Goal: Check status: Check status

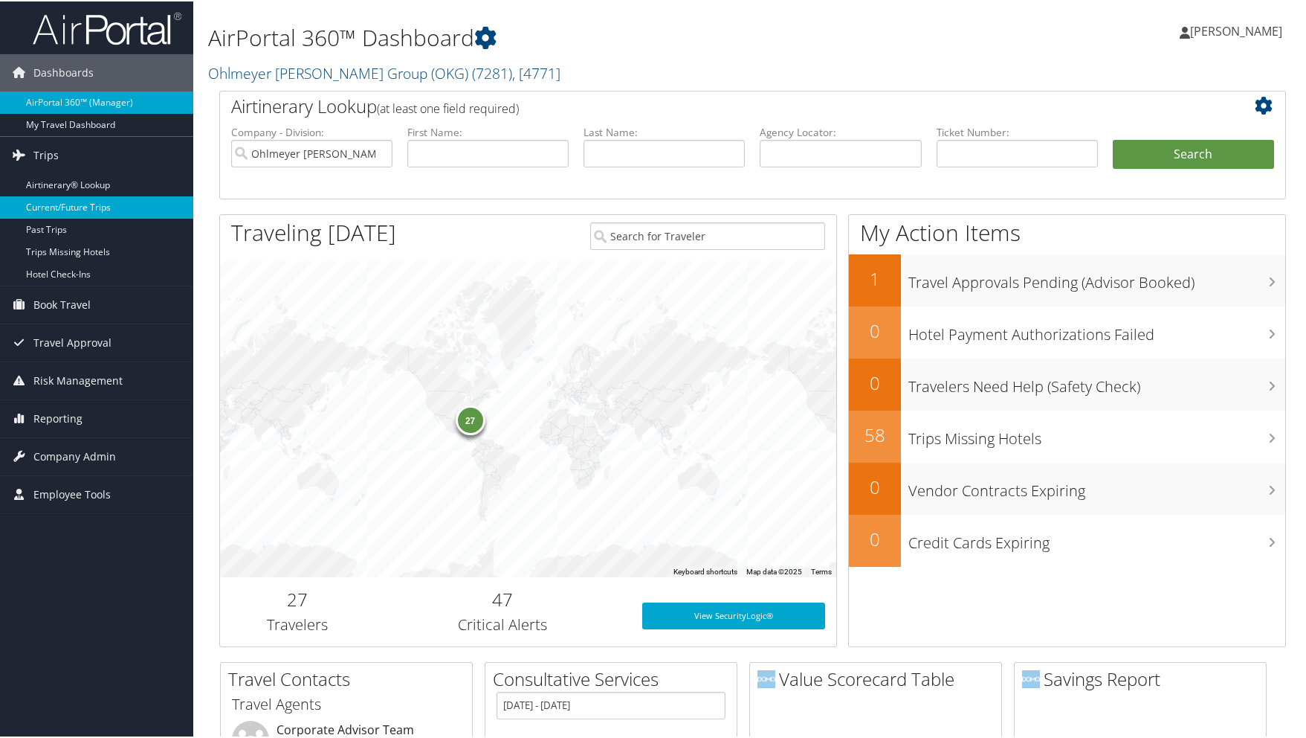
click at [50, 207] on link "Current/Future Trips" at bounding box center [96, 206] width 193 height 22
click at [55, 207] on link "Current/Future Trips" at bounding box center [96, 206] width 193 height 22
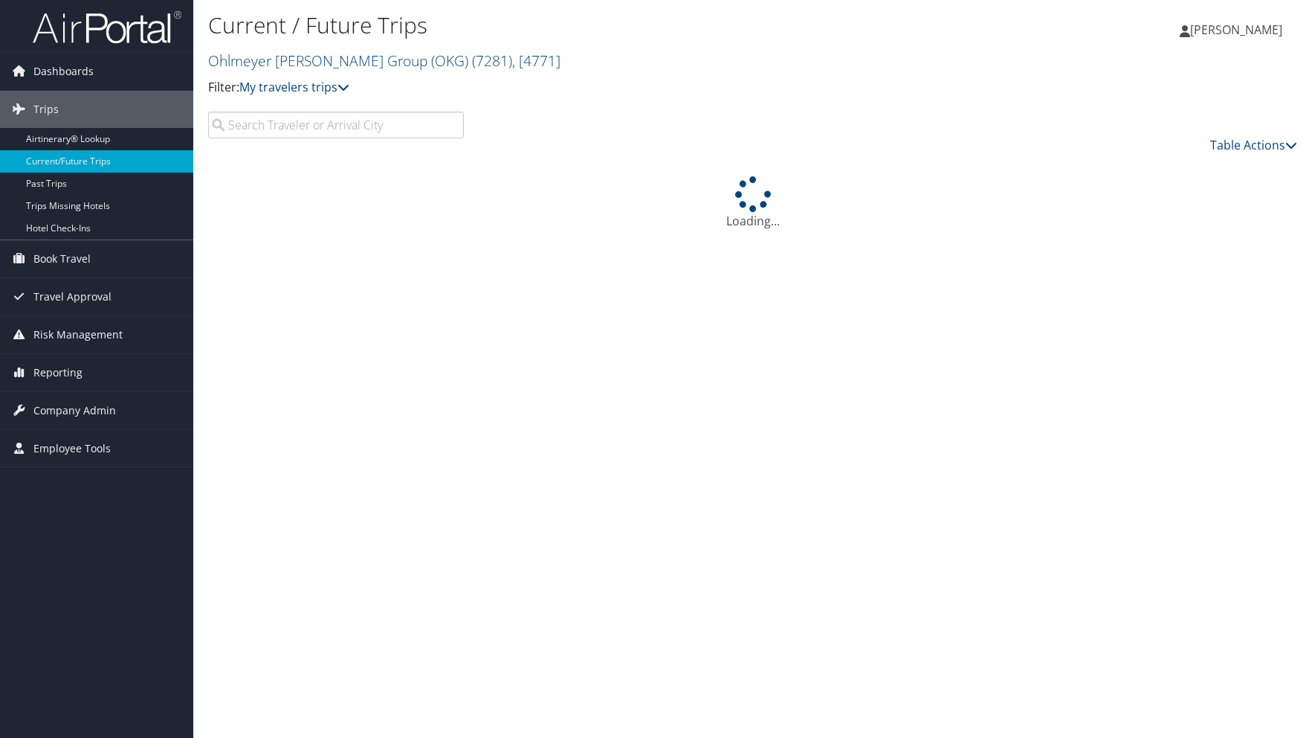
click at [320, 126] on input "search" at bounding box center [336, 125] width 256 height 27
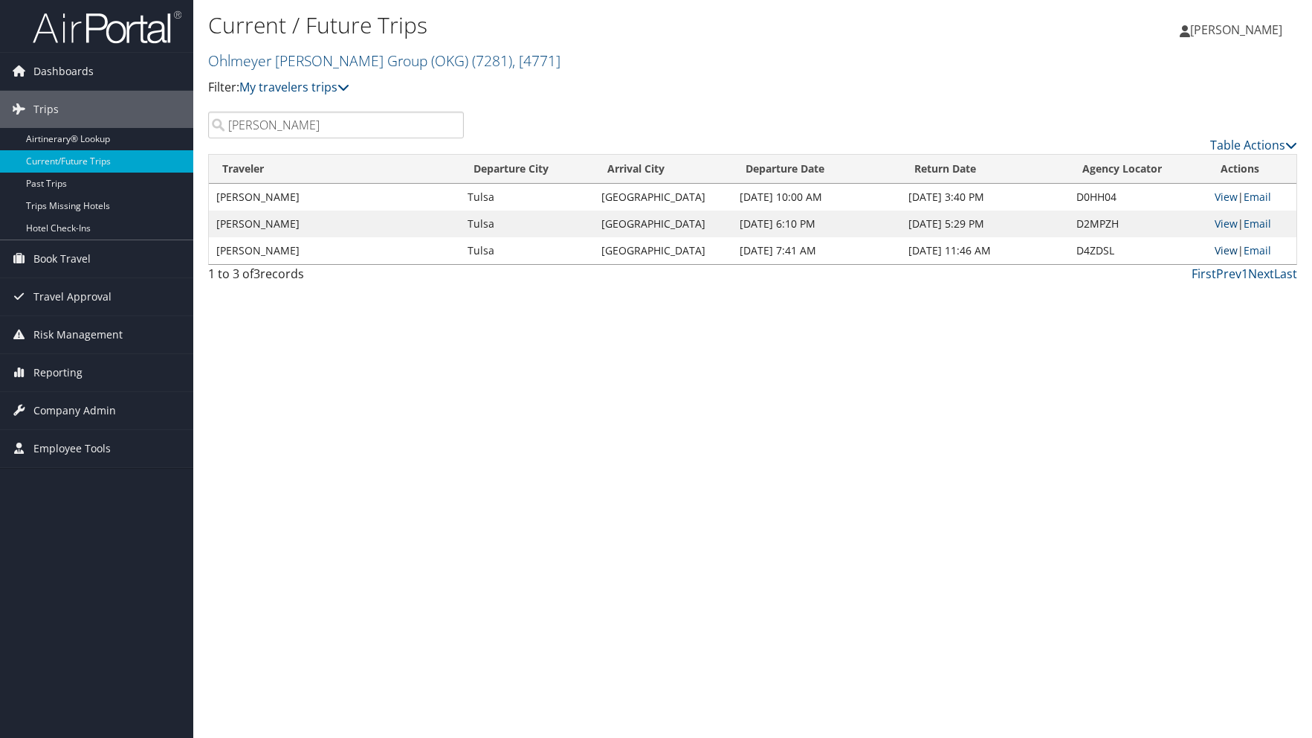
type input "Heaberlin"
click at [1218, 249] on link "View" at bounding box center [1226, 250] width 23 height 14
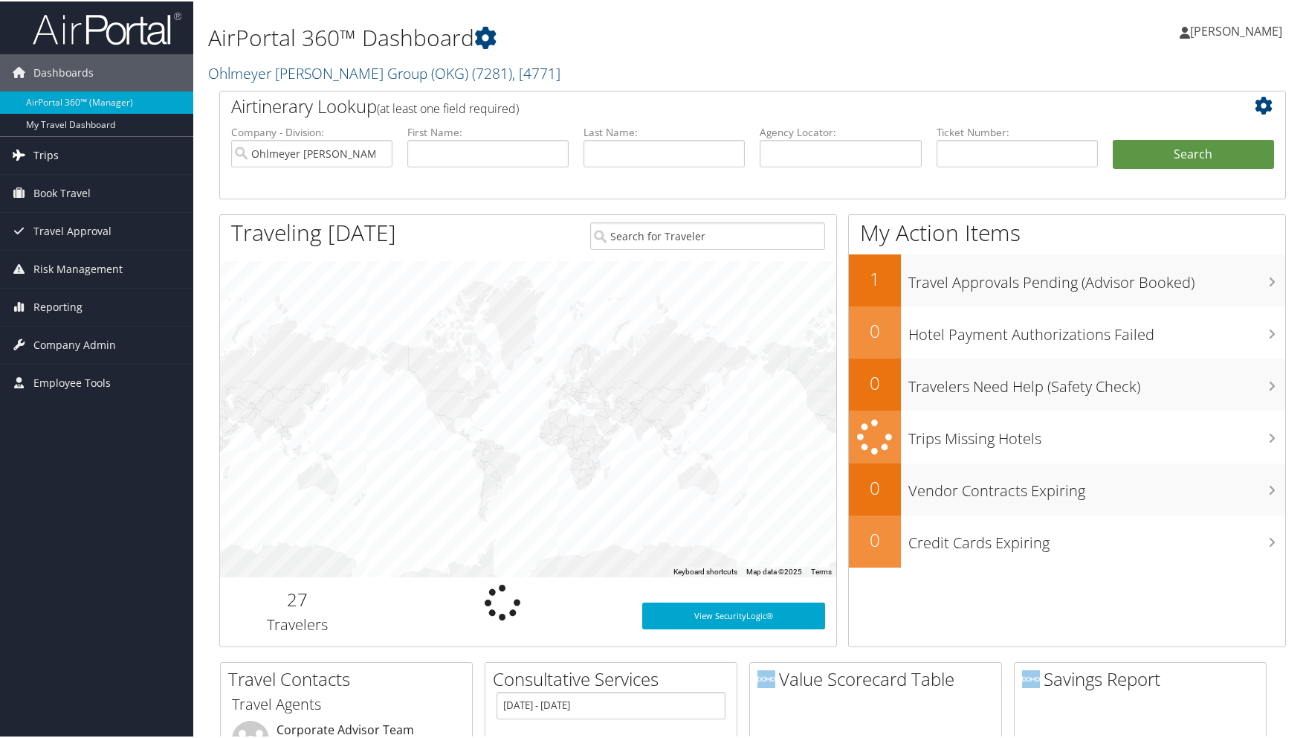
click at [45, 155] on span "Trips" at bounding box center [45, 153] width 25 height 37
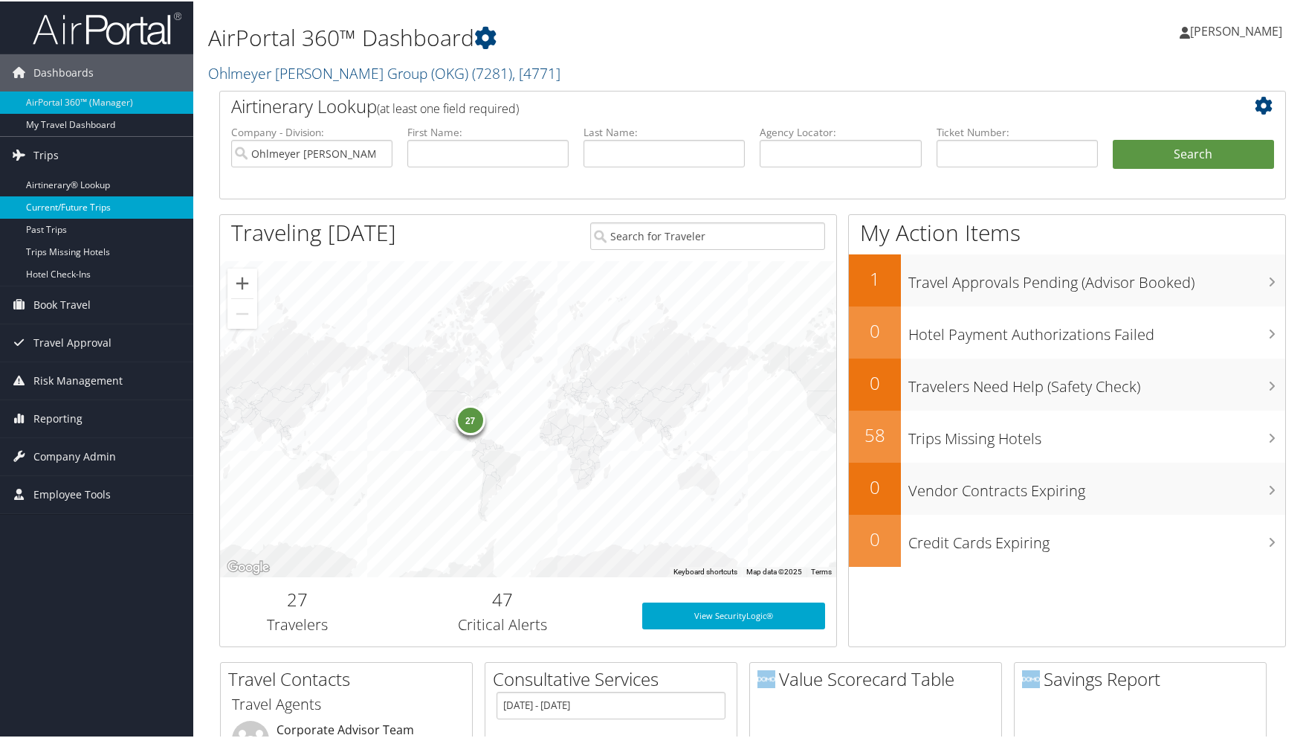
click at [48, 205] on link "Current/Future Trips" at bounding box center [96, 206] width 193 height 22
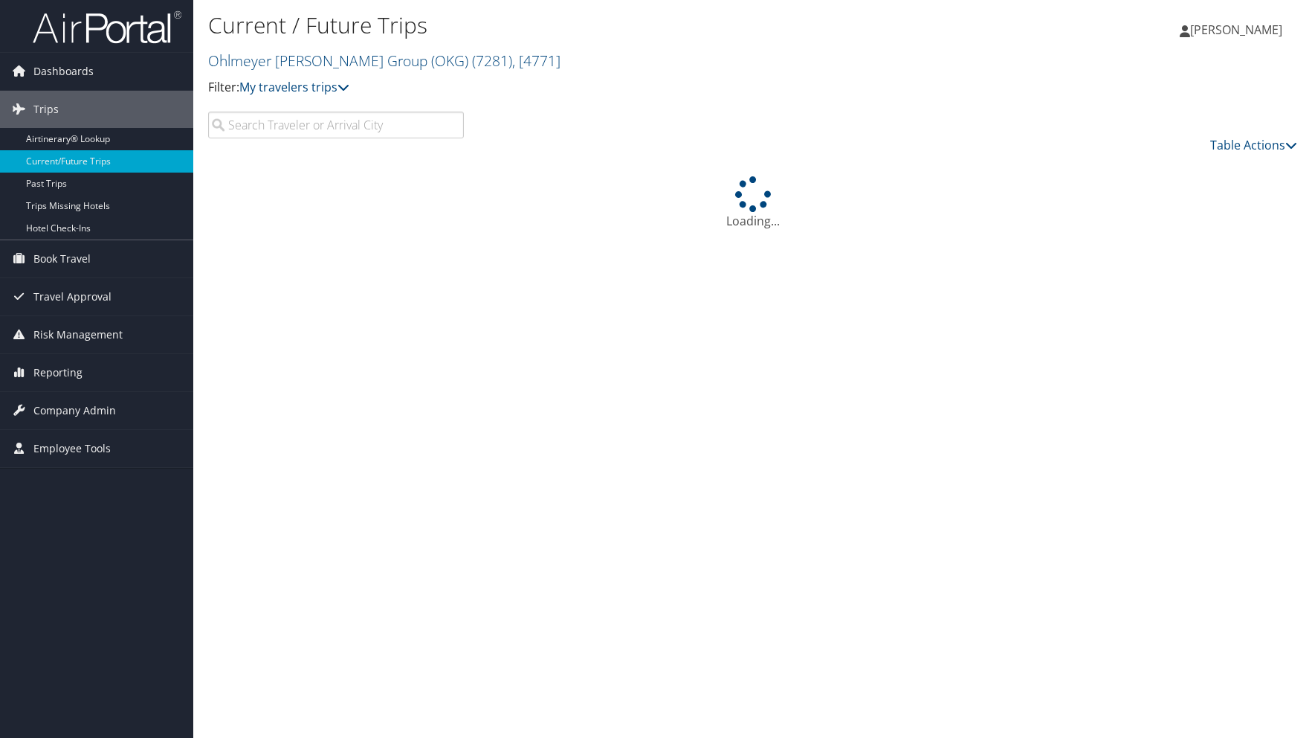
click at [375, 121] on input "search" at bounding box center [336, 125] width 256 height 27
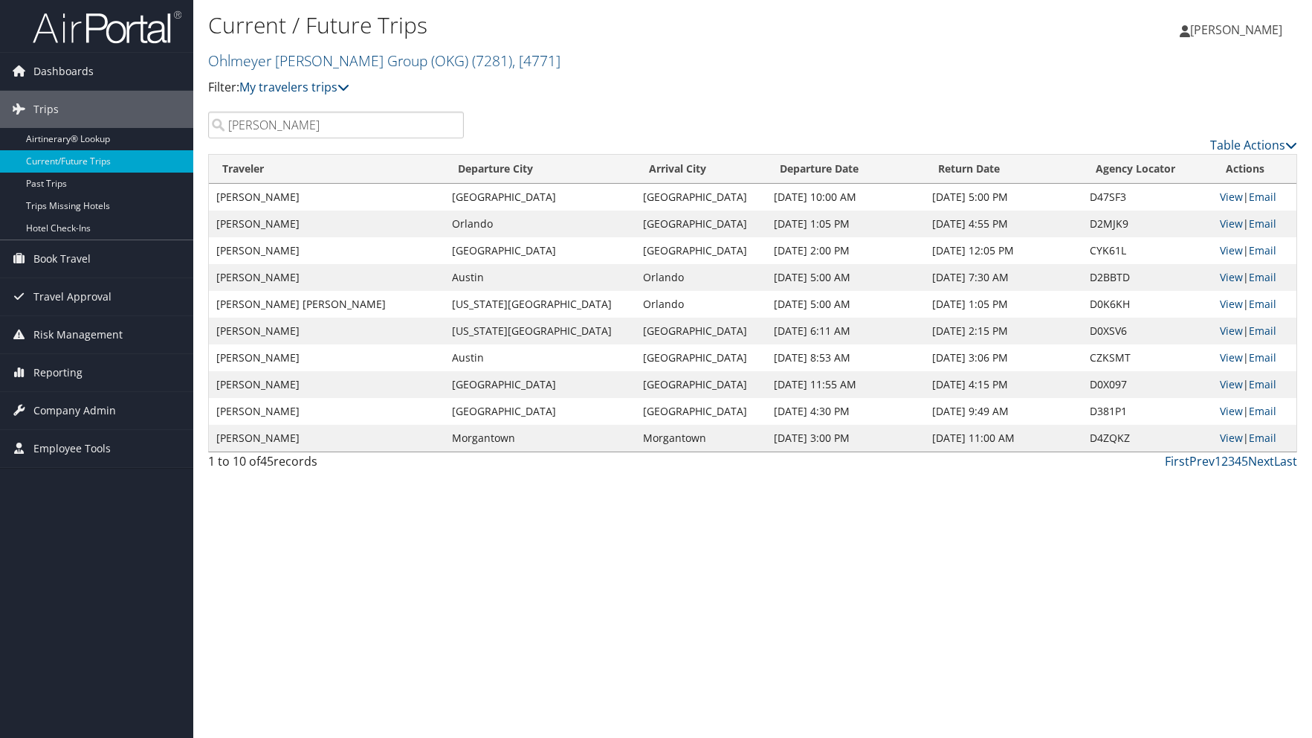
type input "Kusserow"
drag, startPoint x: 375, startPoint y: 121, endPoint x: 595, endPoint y: 80, distance: 223.1
click at [595, 80] on p "Filter: My travelers trips" at bounding box center [571, 87] width 726 height 19
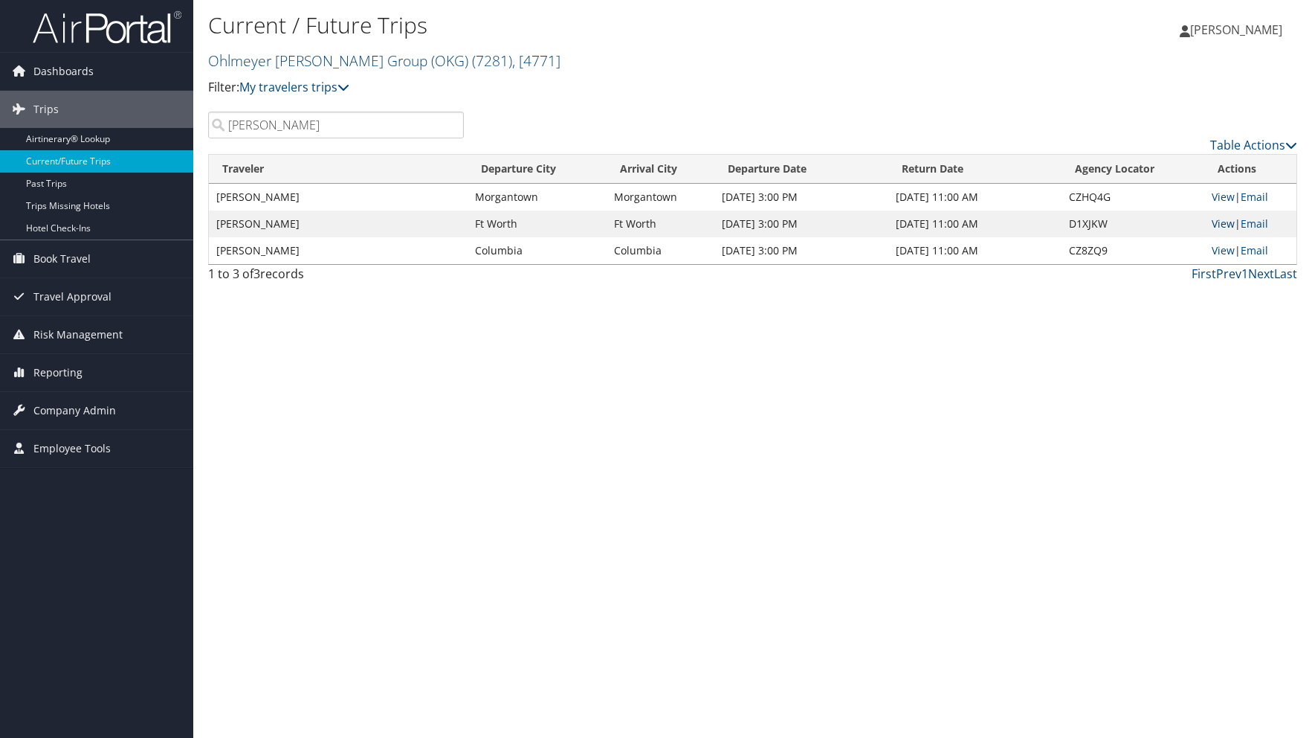
click at [1225, 219] on link "View" at bounding box center [1223, 223] width 23 height 14
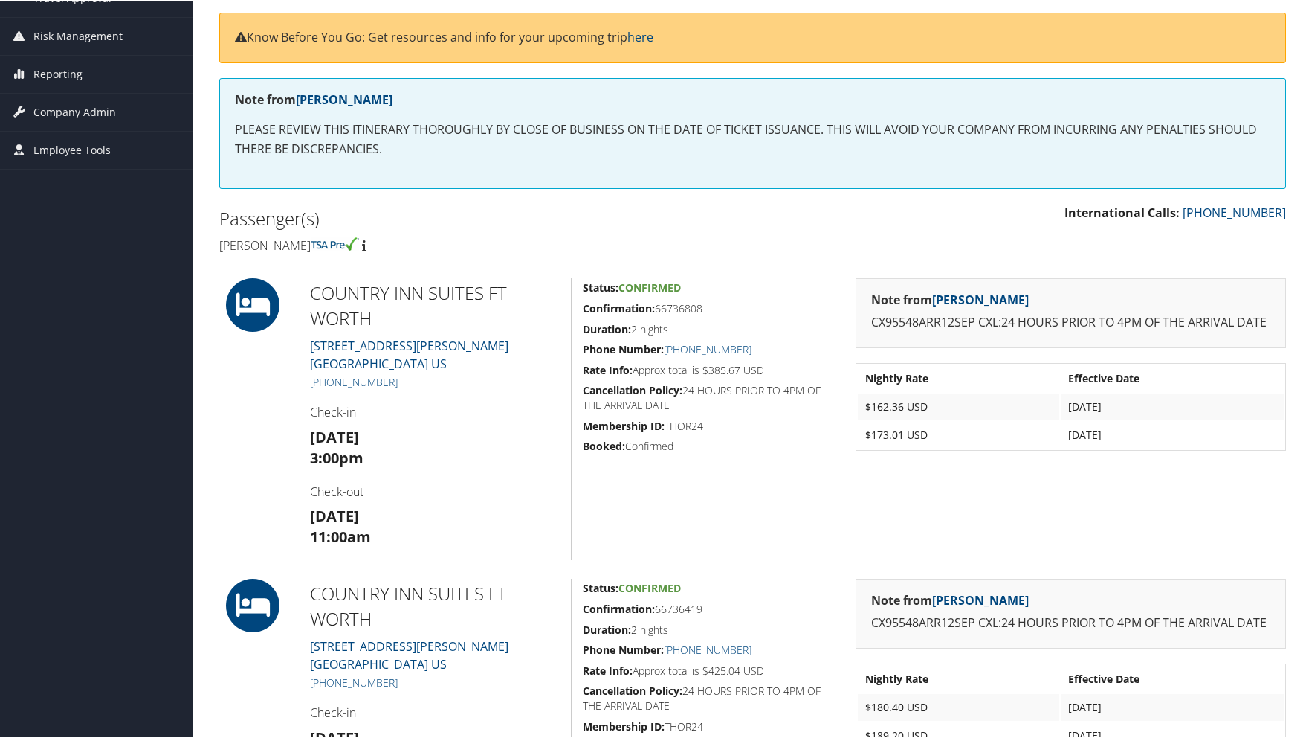
scroll to position [228, 0]
